Goal: Task Accomplishment & Management: Use online tool/utility

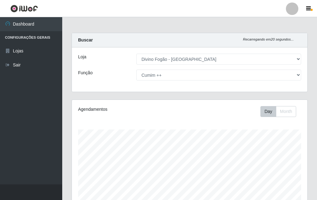
select select "499"
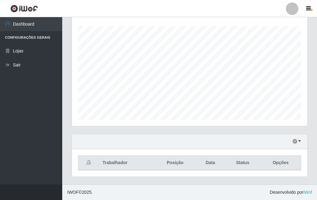
scroll to position [41, 0]
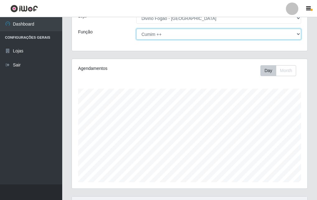
click at [204, 36] on select "[Selecione...] ASG ASG + ASG ++ Auxiliar de Cozinha Auxiliar de Cozinha + Auxil…" at bounding box center [218, 34] width 165 height 11
click at [136, 29] on select "[Selecione...] ASG ASG + ASG ++ Auxiliar de Cozinha Auxiliar de Cozinha + Auxil…" at bounding box center [218, 34] width 165 height 11
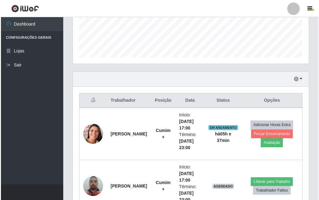
scroll to position [196, 0]
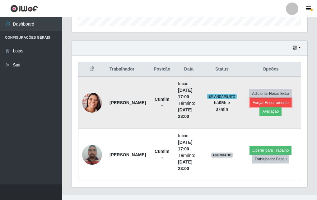
click at [280, 99] on button "Forçar Encerramento" at bounding box center [271, 102] width 42 height 9
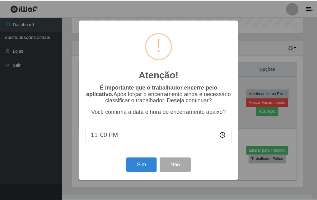
scroll to position [129, 233]
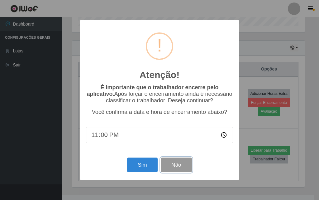
click at [187, 168] on button "Não" at bounding box center [176, 164] width 31 height 15
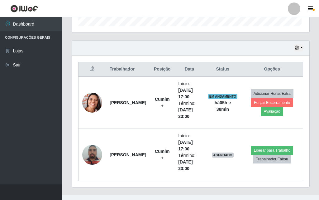
scroll to position [129, 236]
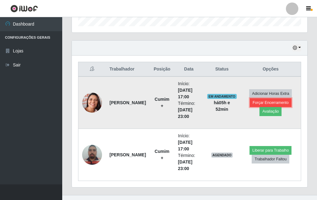
click at [282, 101] on button "Forçar Encerramento" at bounding box center [271, 102] width 42 height 9
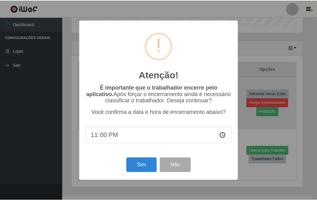
scroll to position [129, 233]
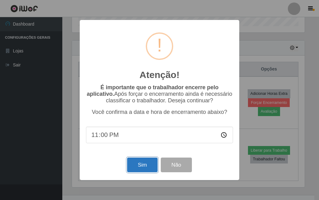
click at [133, 165] on button "Sim" at bounding box center [142, 164] width 30 height 15
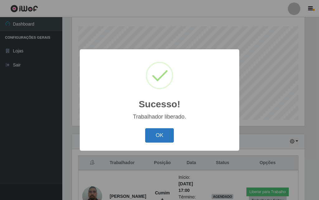
click at [168, 135] on button "OK" at bounding box center [159, 135] width 29 height 15
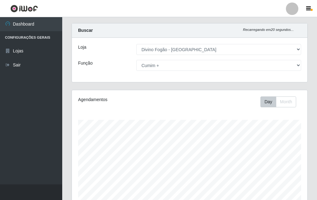
scroll to position [0, 0]
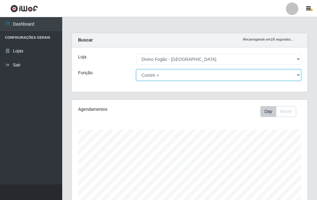
click at [229, 78] on select "[Selecione...] ASG ASG + ASG ++ Auxiliar de Cozinha Auxiliar de Cozinha + Auxil…" at bounding box center [218, 74] width 165 height 11
select select "94"
click at [136, 69] on select "[Selecione...] ASG ASG + ASG ++ Auxiliar de Cozinha Auxiliar de Cozinha + Auxil…" at bounding box center [218, 74] width 165 height 11
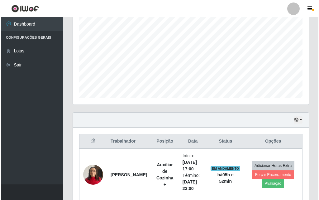
scroll to position [207, 0]
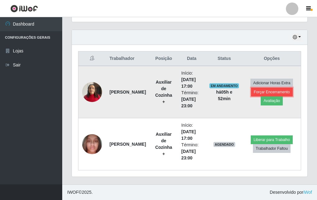
click at [278, 92] on button "Forçar Encerramento" at bounding box center [272, 92] width 42 height 9
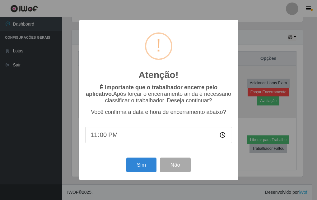
scroll to position [129, 233]
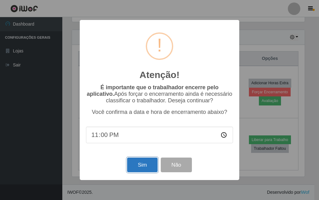
click at [142, 166] on button "Sim" at bounding box center [142, 164] width 30 height 15
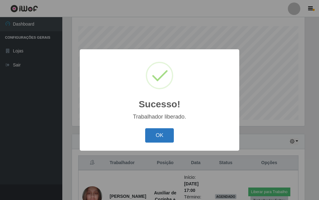
click at [164, 138] on button "OK" at bounding box center [159, 135] width 29 height 15
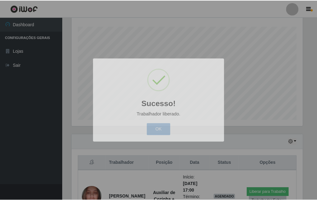
scroll to position [129, 236]
